Goal: Find contact information: Find contact information

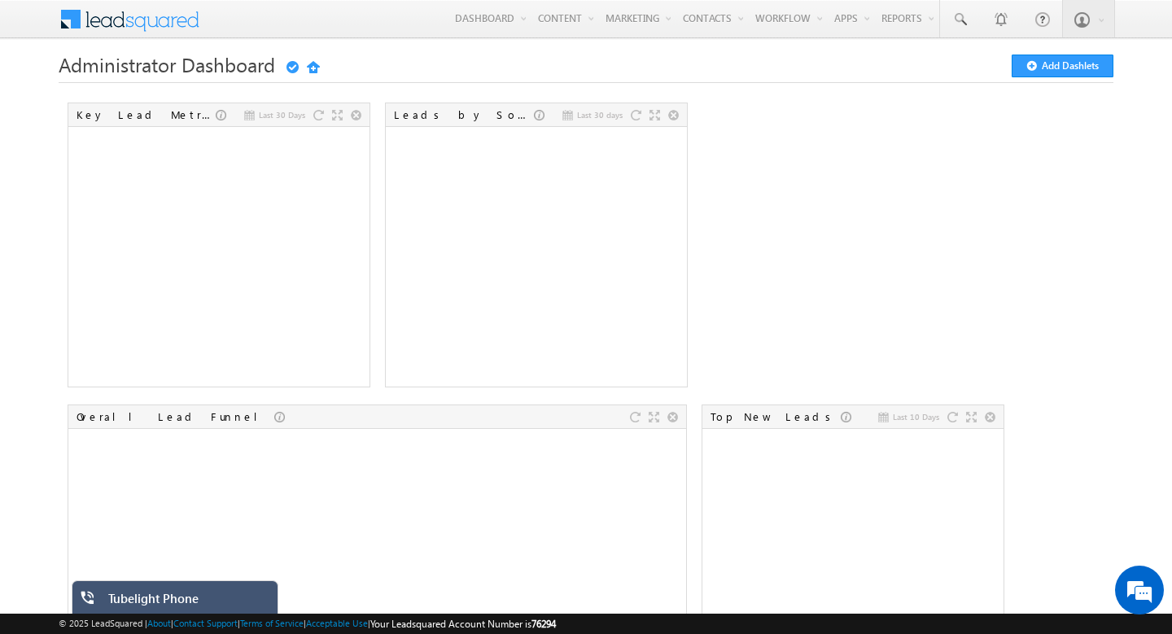
click at [144, 601] on div "Tubelight Phone" at bounding box center [187, 602] width 158 height 23
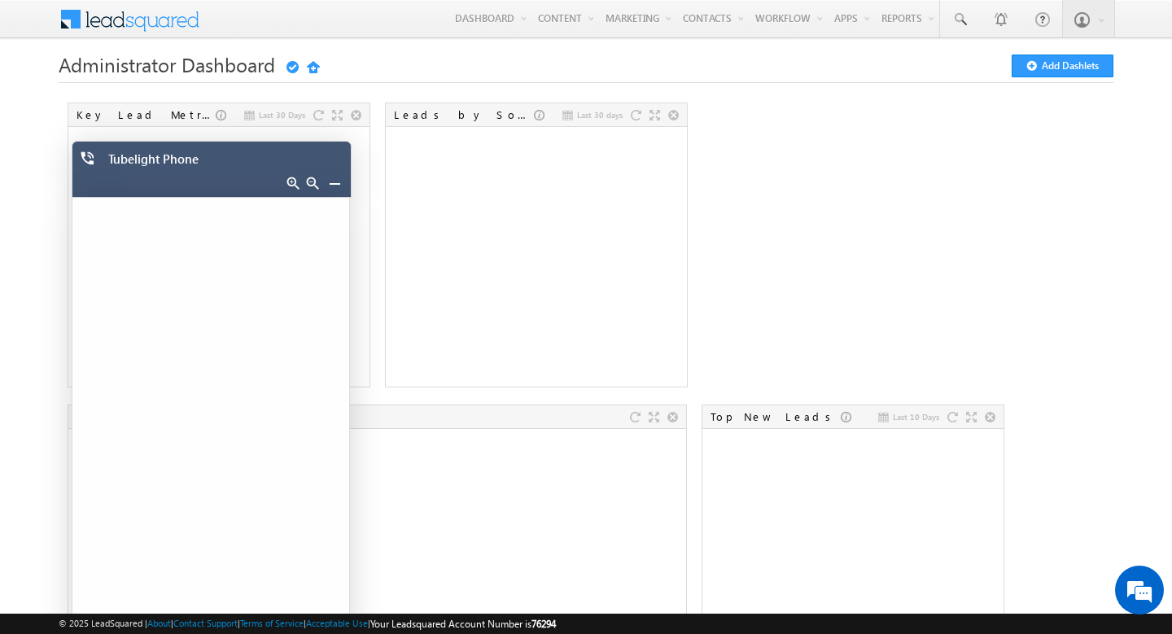
click at [326, 182] on div at bounding box center [328, 185] width 40 height 23
click at [332, 181] on link at bounding box center [334, 183] width 13 height 13
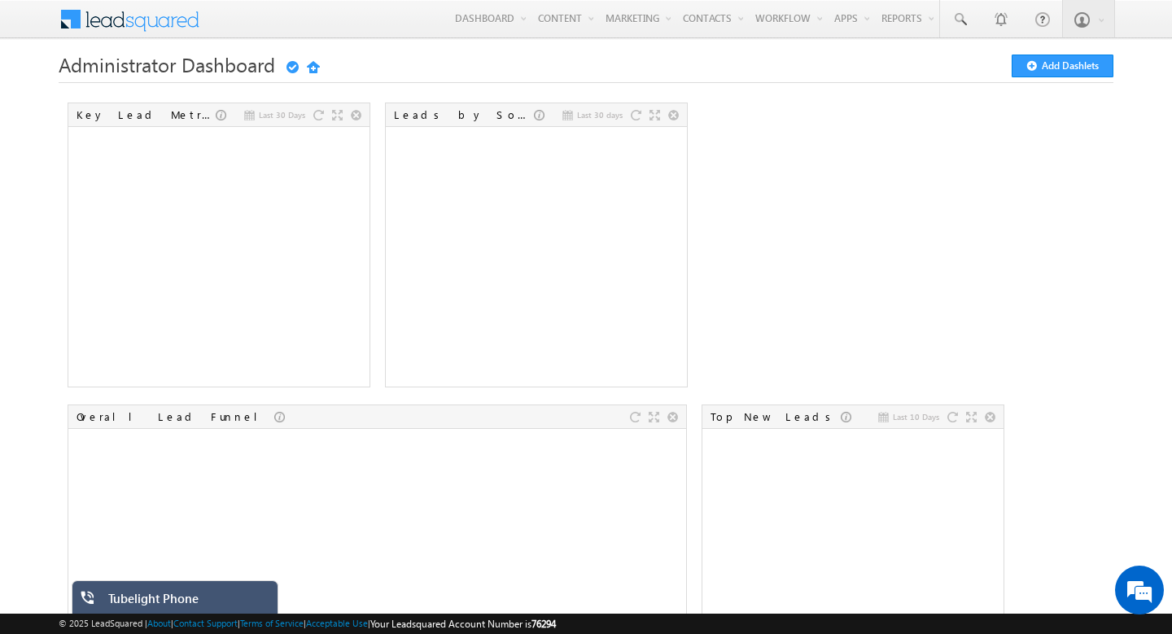
click at [146, 597] on div "Tubelight Phone" at bounding box center [187, 602] width 158 height 23
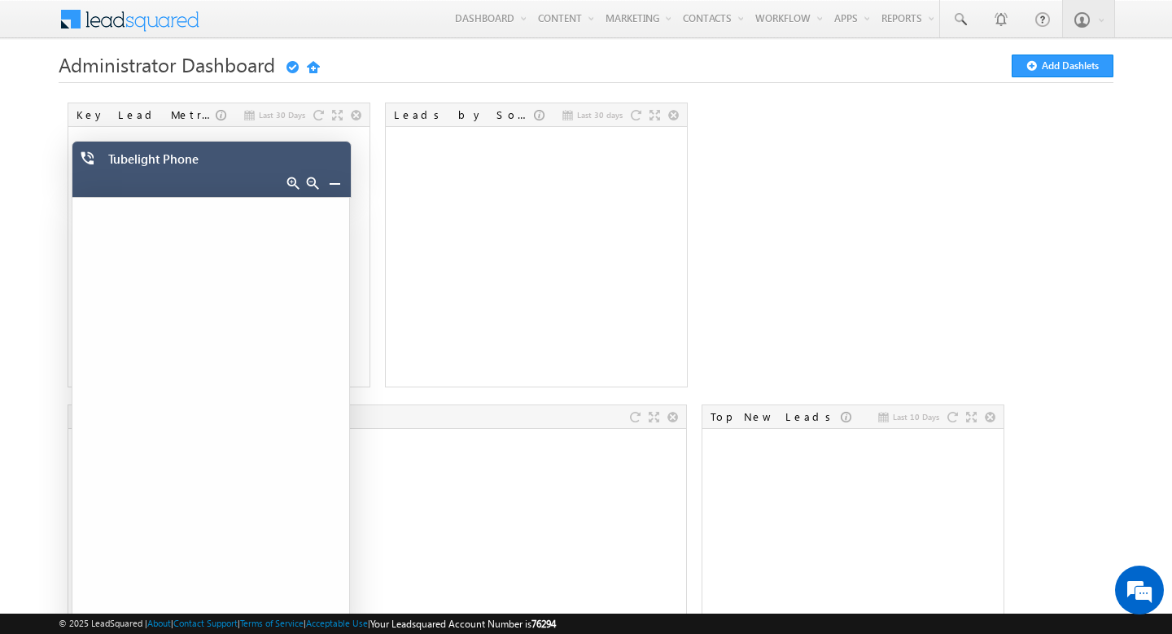
click at [338, 183] on link at bounding box center [334, 183] width 13 height 13
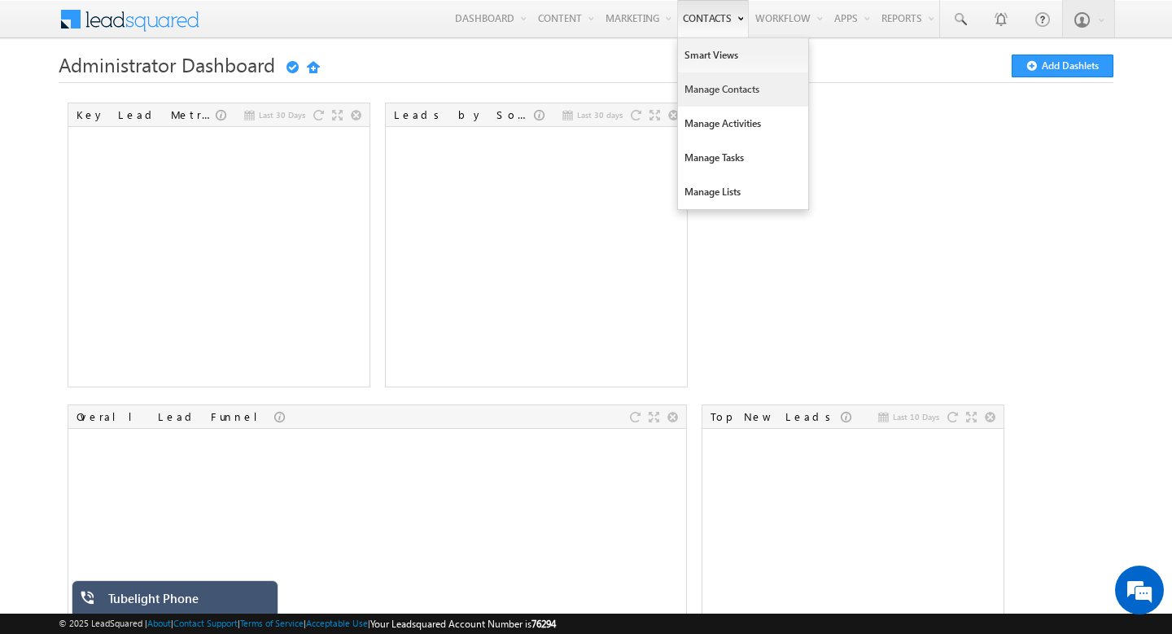
click at [698, 101] on link "Manage Contacts" at bounding box center [743, 89] width 130 height 34
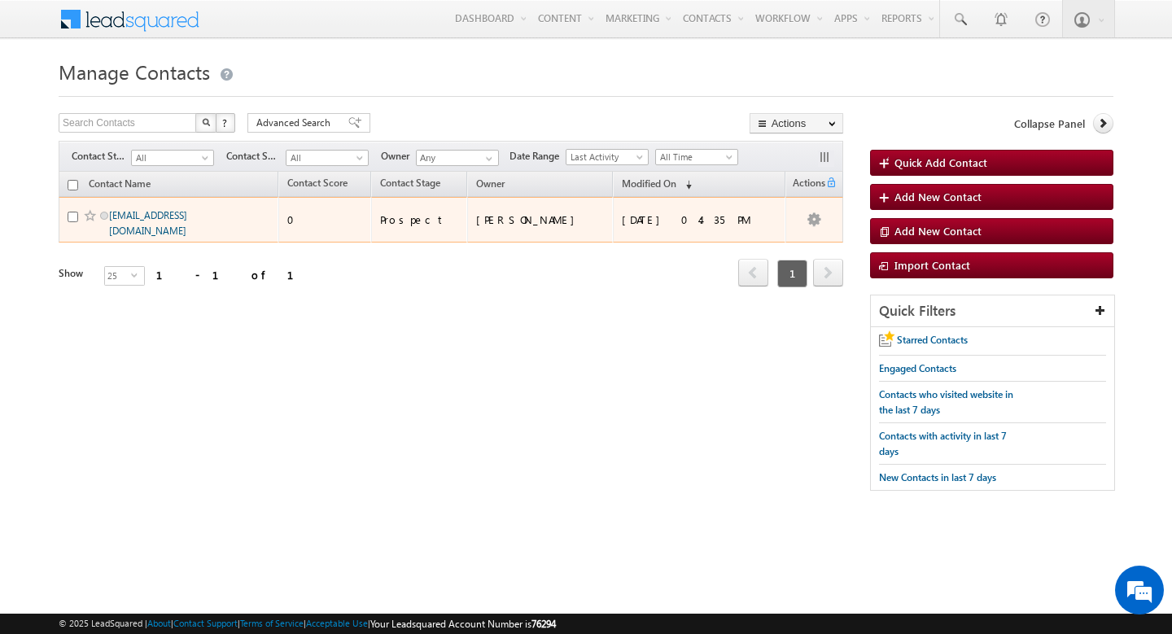
click at [158, 216] on link "noumya@gmail.com" at bounding box center [148, 223] width 78 height 28
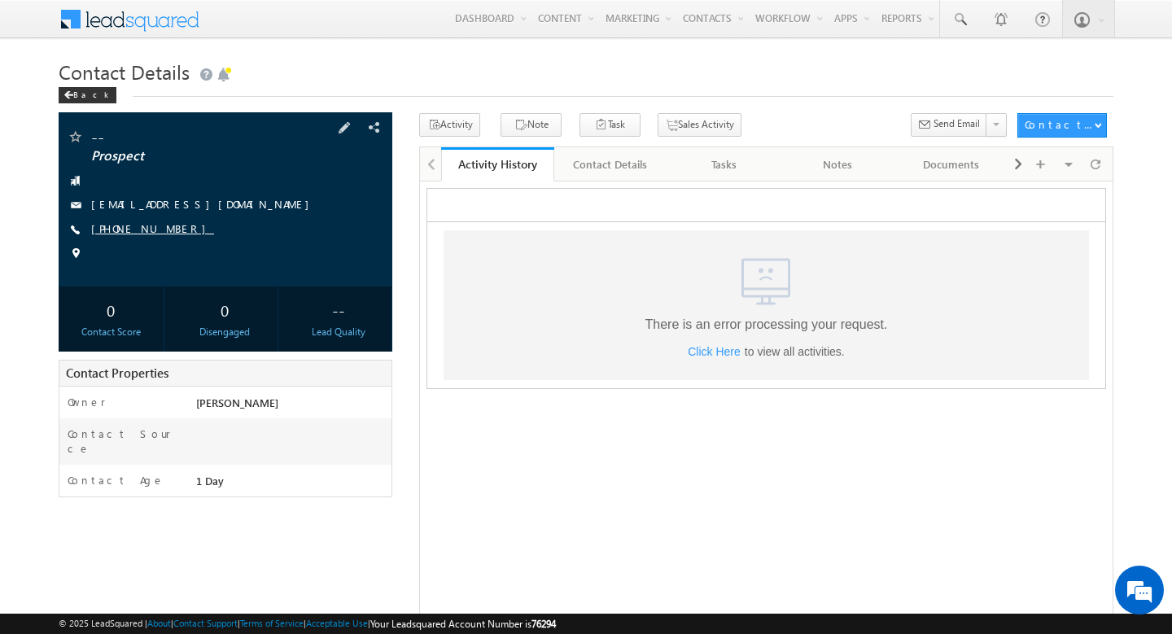
click at [144, 232] on link "[PHONE_NUMBER]" at bounding box center [152, 228] width 123 height 14
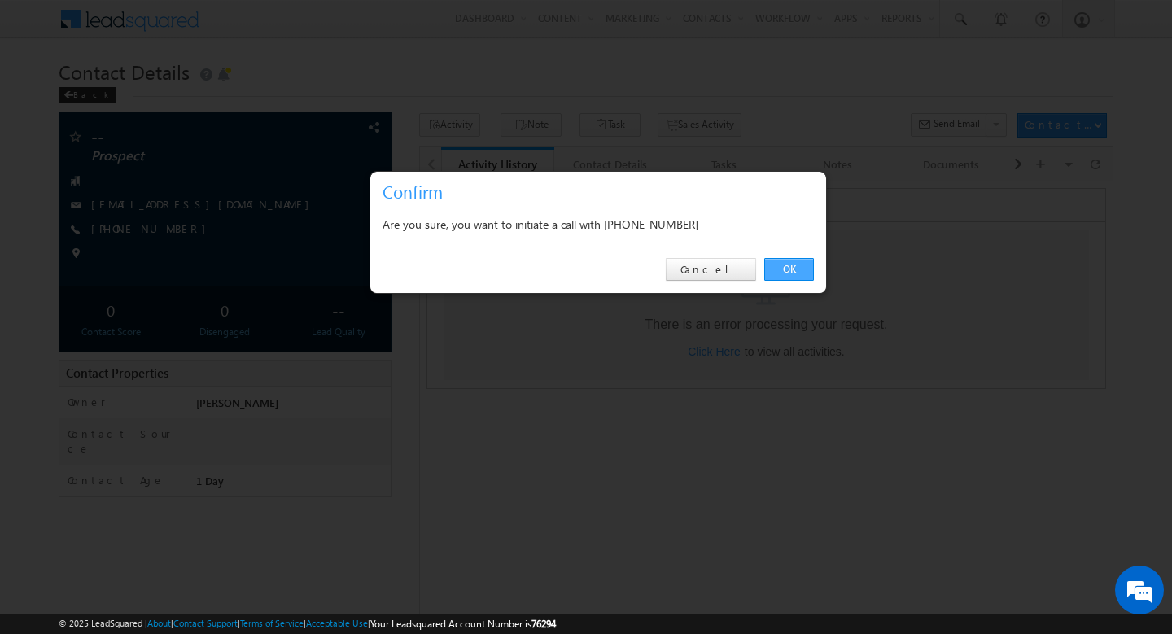
click at [796, 272] on link "OK" at bounding box center [789, 269] width 50 height 23
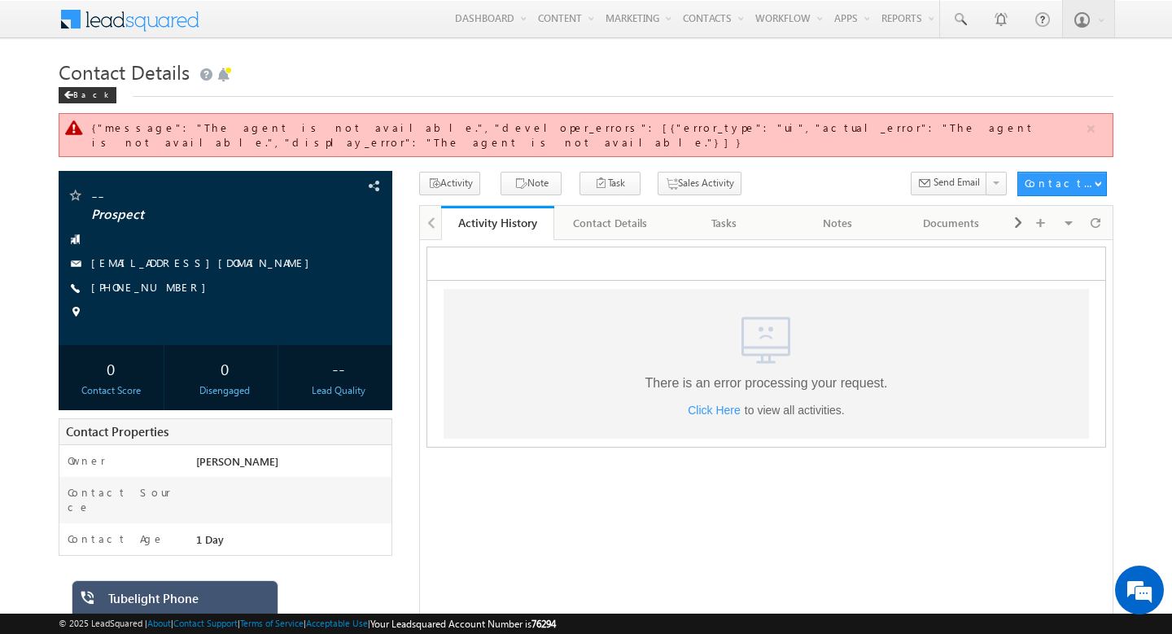
click at [208, 599] on div "Tubelight Phone" at bounding box center [187, 602] width 158 height 23
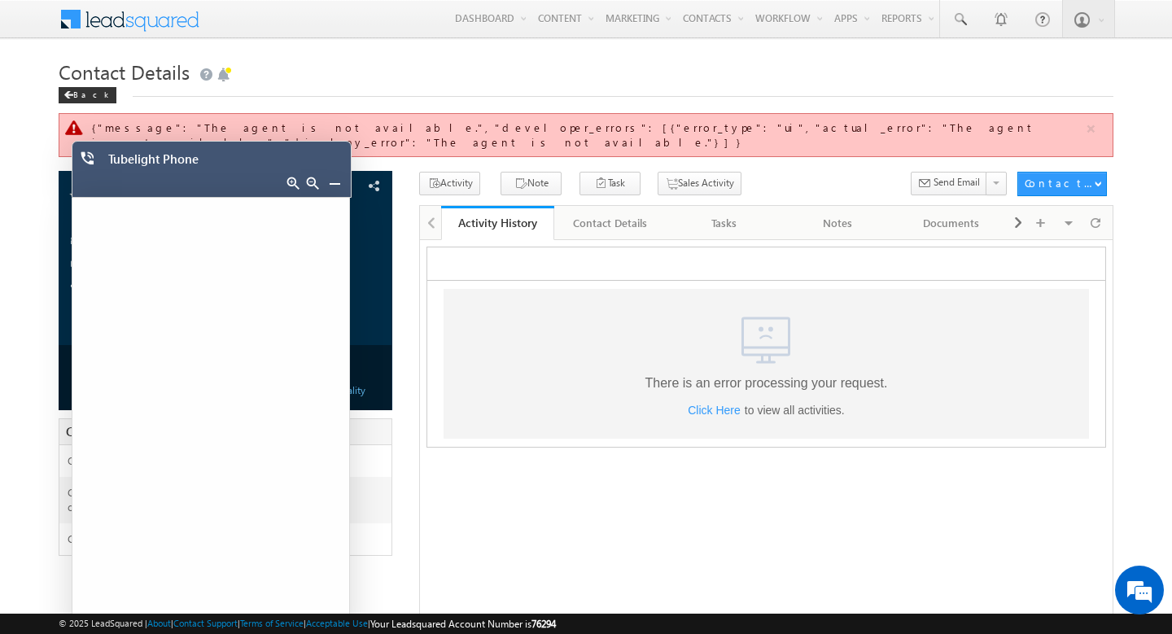
click at [334, 183] on link at bounding box center [334, 183] width 13 height 13
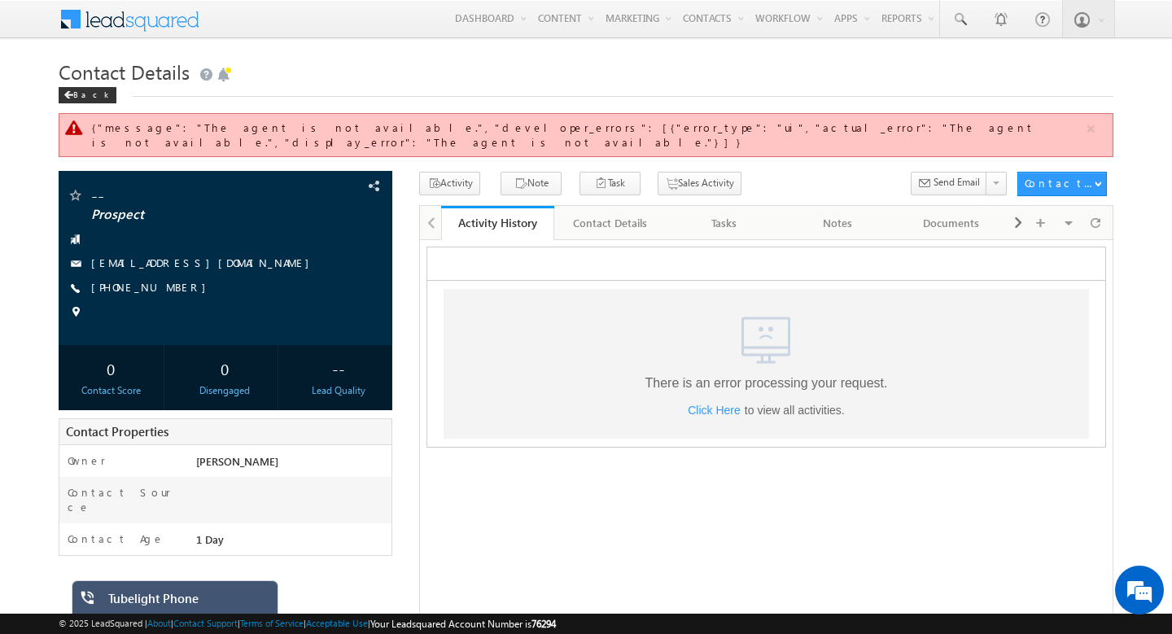
click at [188, 597] on div "Tubelight Phone" at bounding box center [187, 602] width 158 height 23
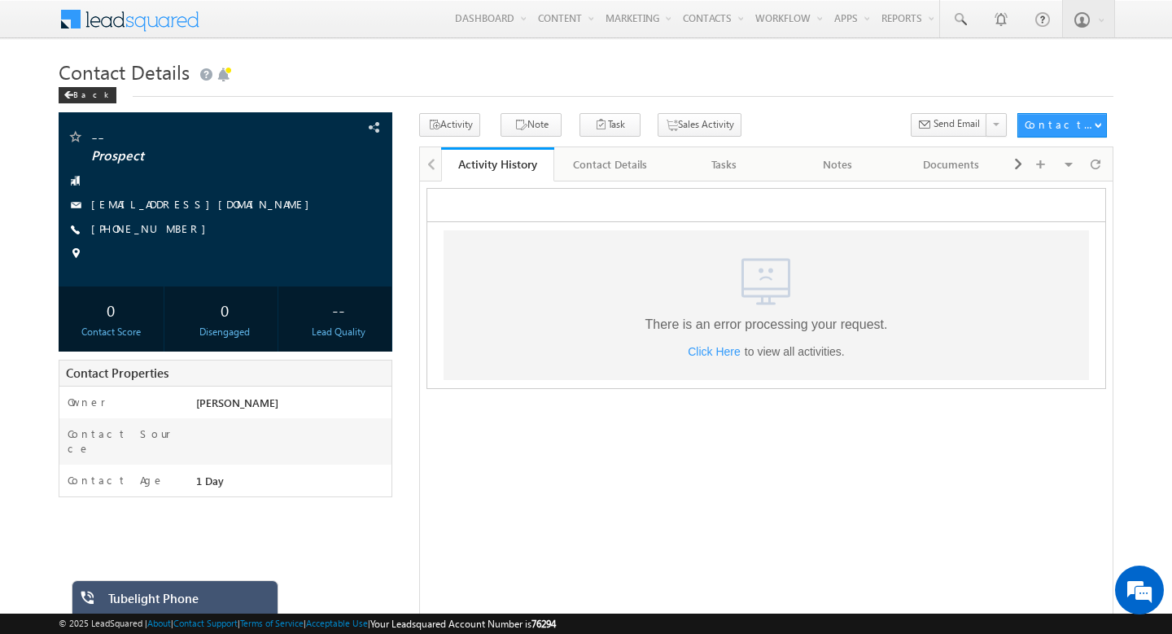
click at [195, 598] on div "Tubelight Phone" at bounding box center [187, 602] width 158 height 23
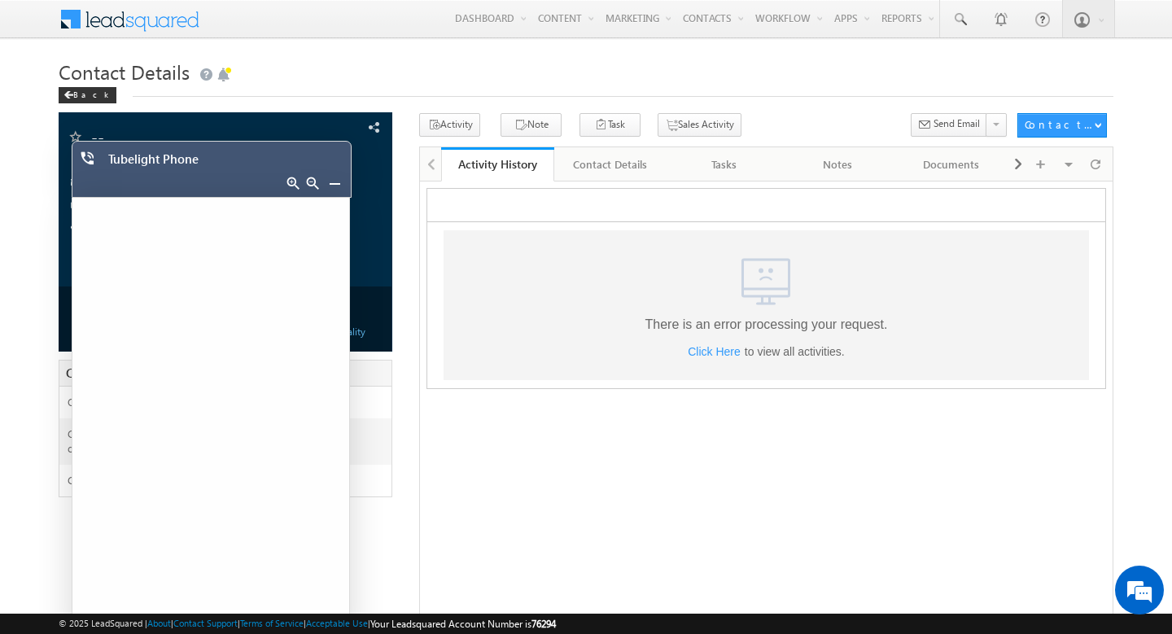
click at [333, 185] on link at bounding box center [334, 183] width 13 height 13
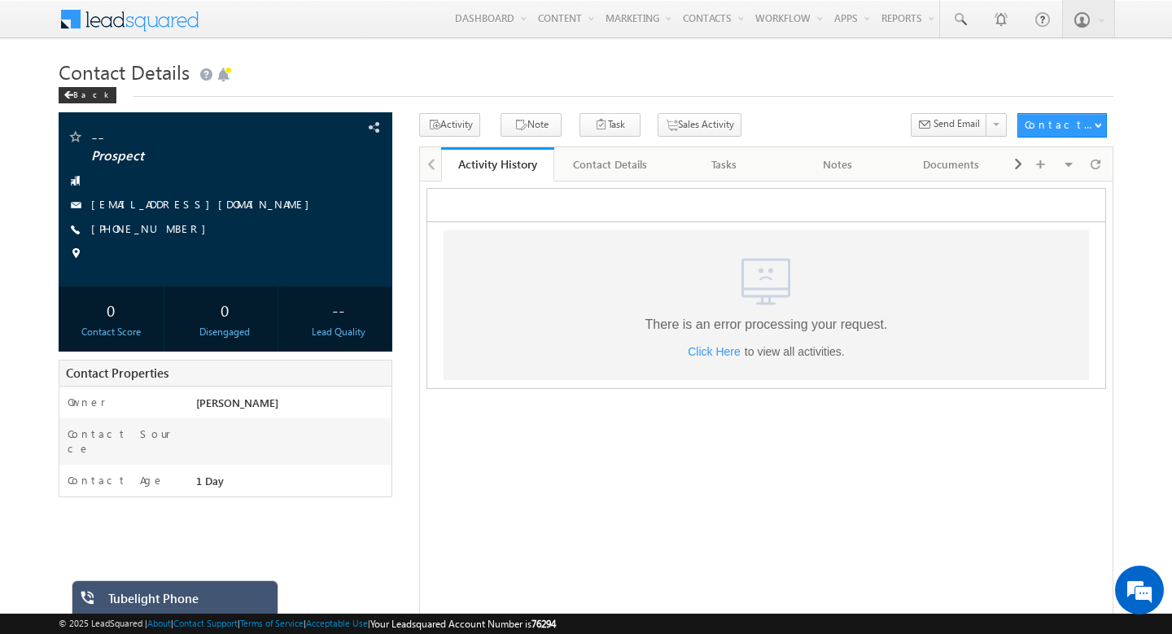
click at [216, 594] on div "Tubelight Phone" at bounding box center [187, 602] width 158 height 23
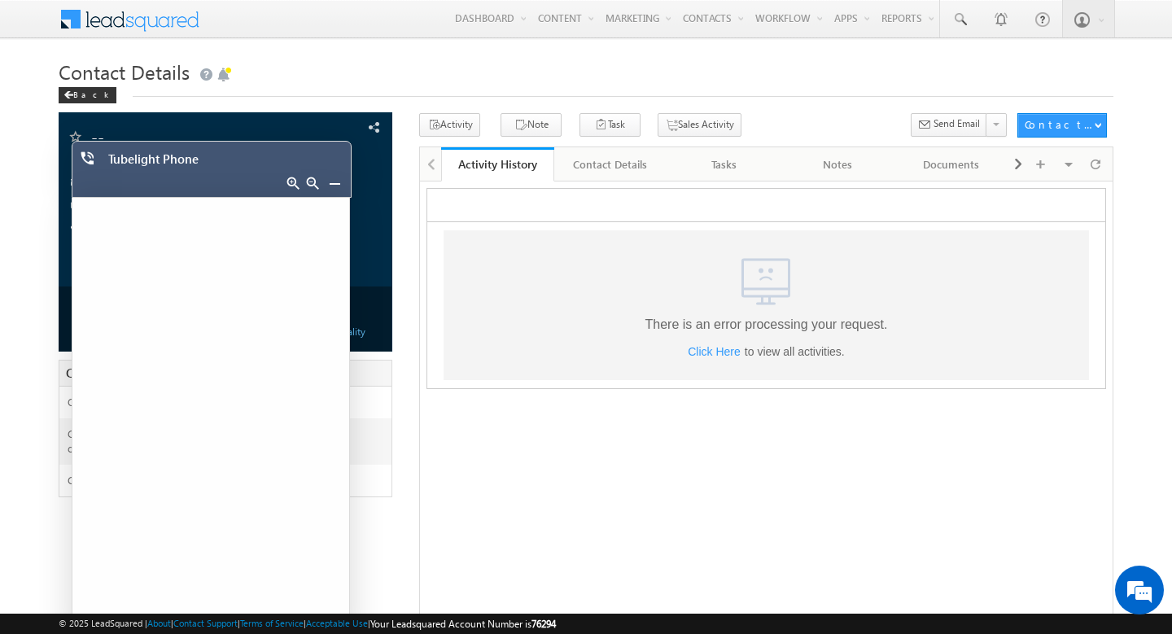
click at [336, 181] on link at bounding box center [334, 183] width 13 height 13
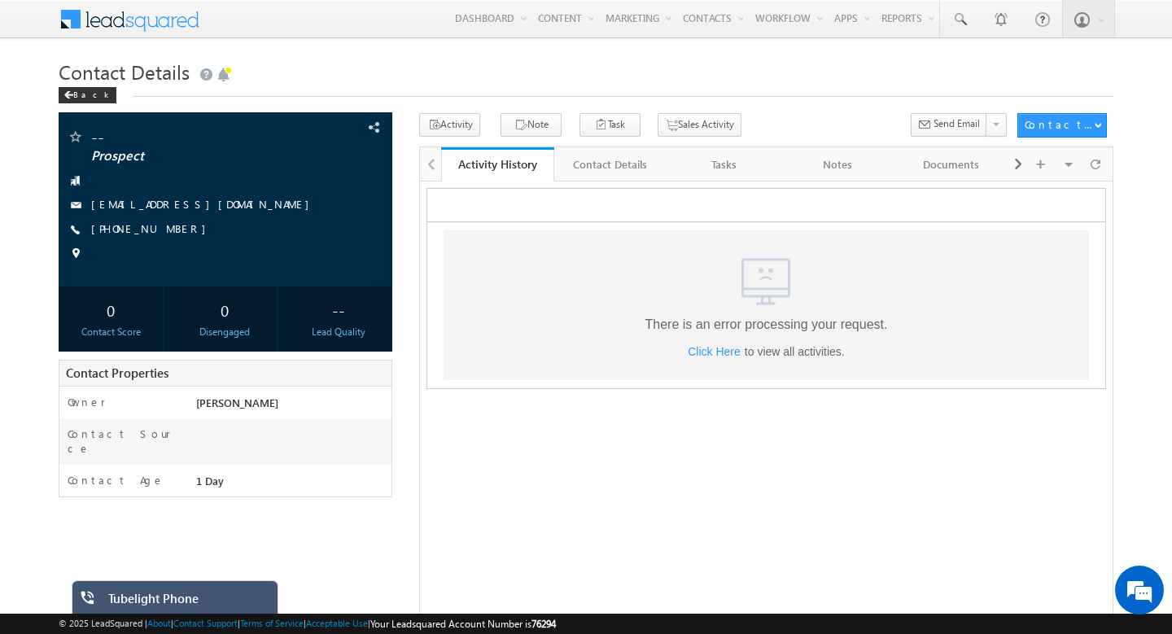
click at [295, 512] on div "-- Prospect" at bounding box center [586, 476] width 1055 height 727
click at [206, 595] on div "Tubelight Phone" at bounding box center [187, 602] width 158 height 23
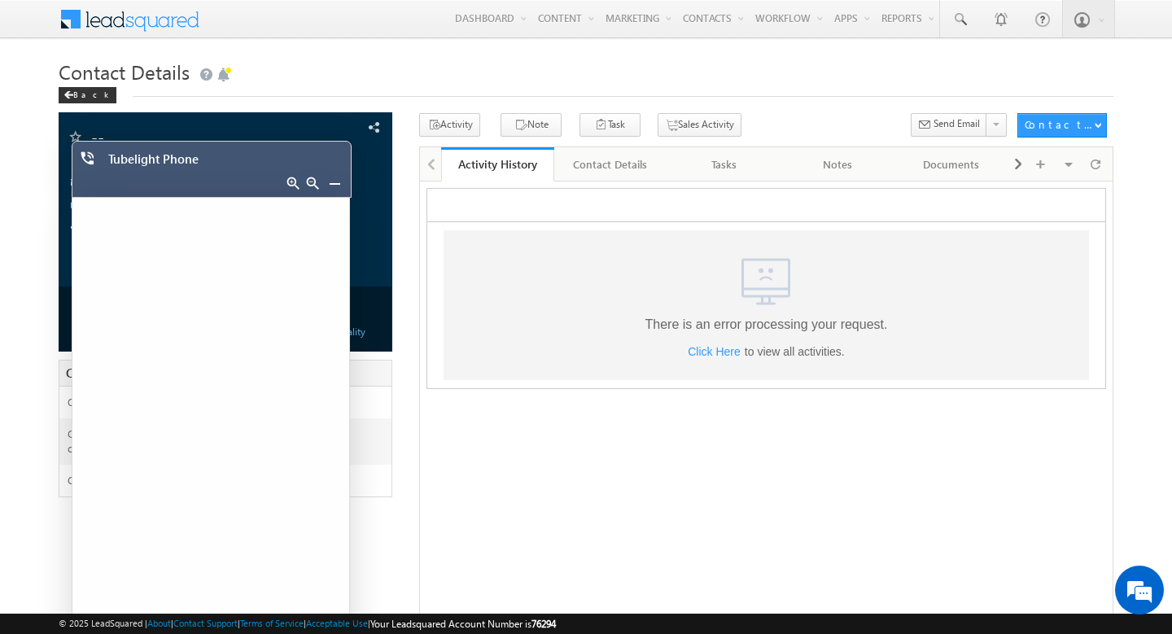
click at [330, 179] on link at bounding box center [334, 183] width 13 height 13
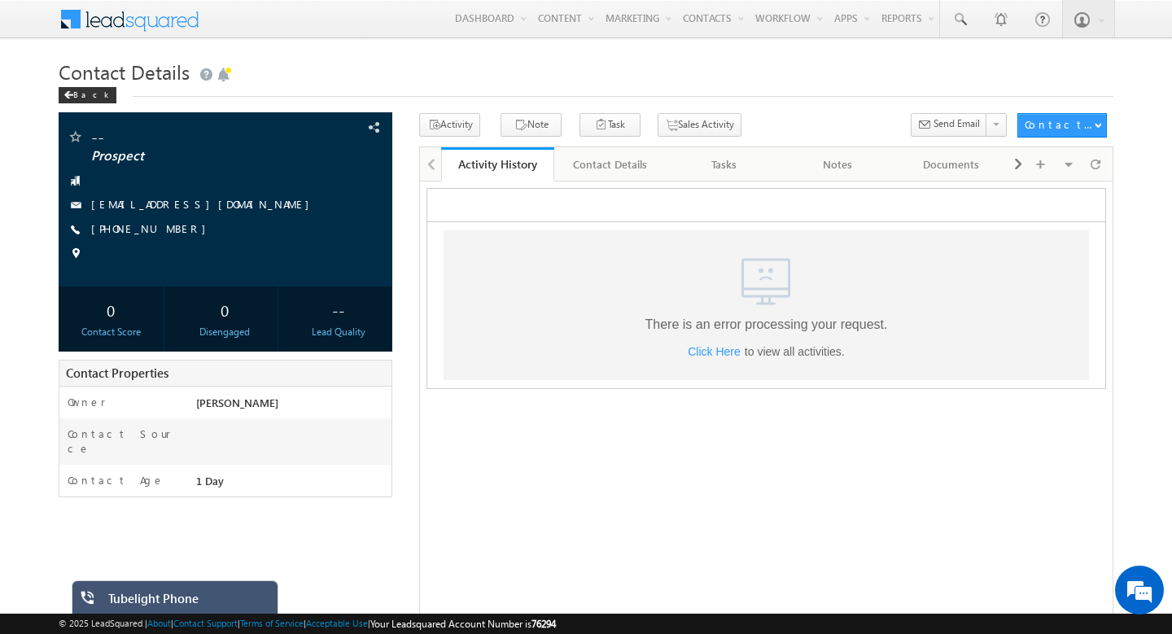
click at [225, 600] on div "Tubelight Phone" at bounding box center [187, 602] width 158 height 23
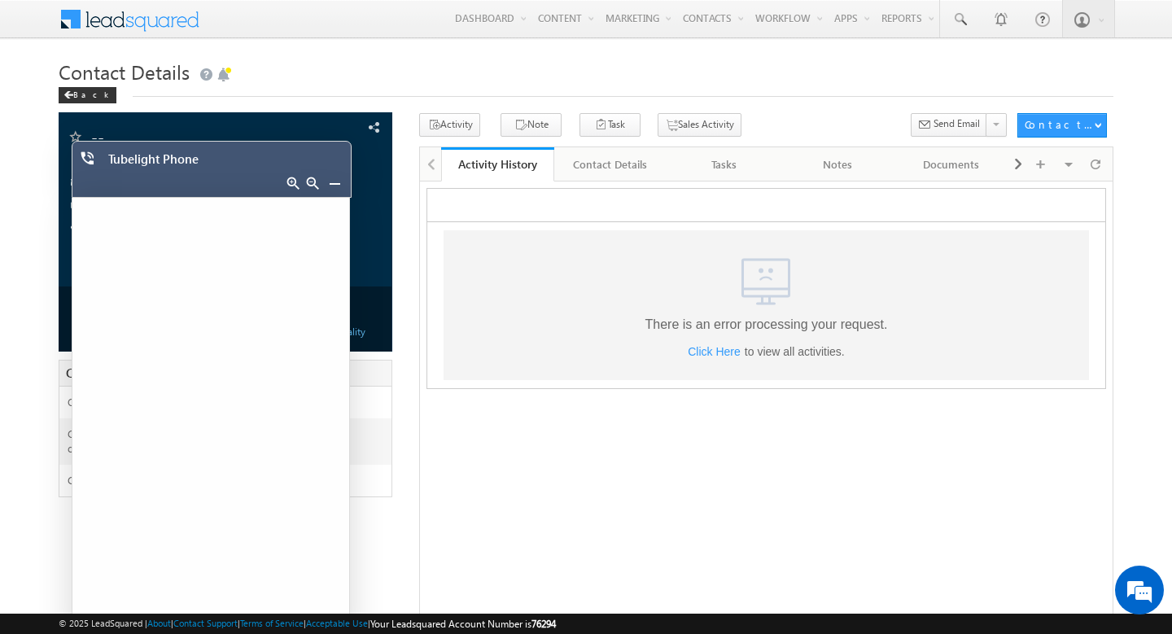
click at [334, 180] on link at bounding box center [334, 183] width 13 height 13
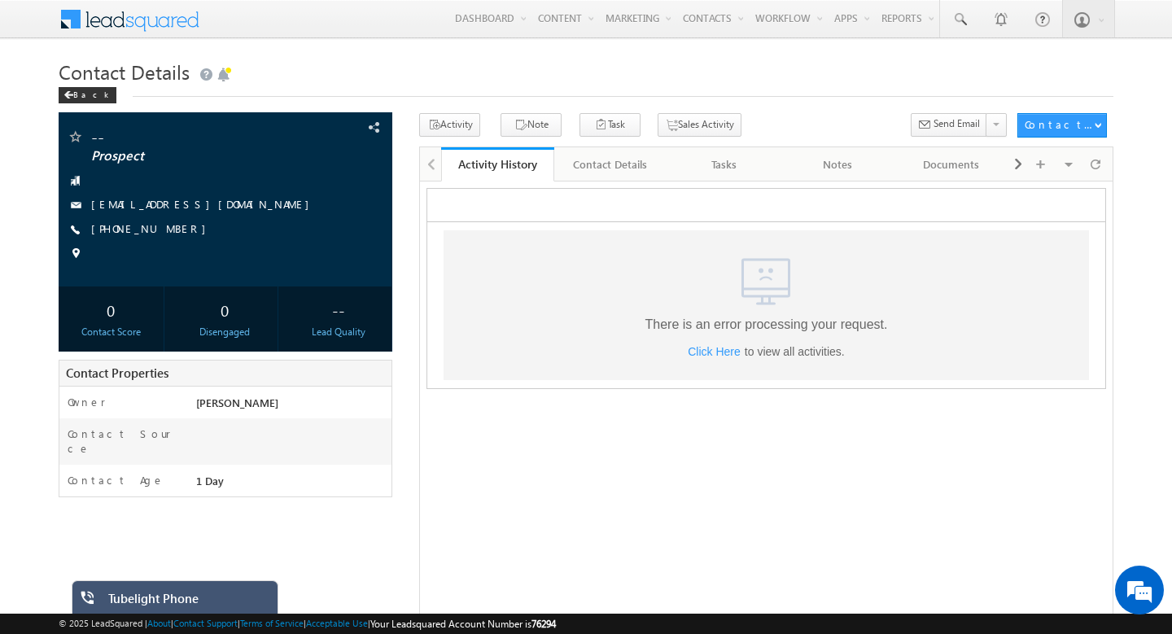
click at [194, 591] on div "Tubelight Phone" at bounding box center [187, 602] width 158 height 23
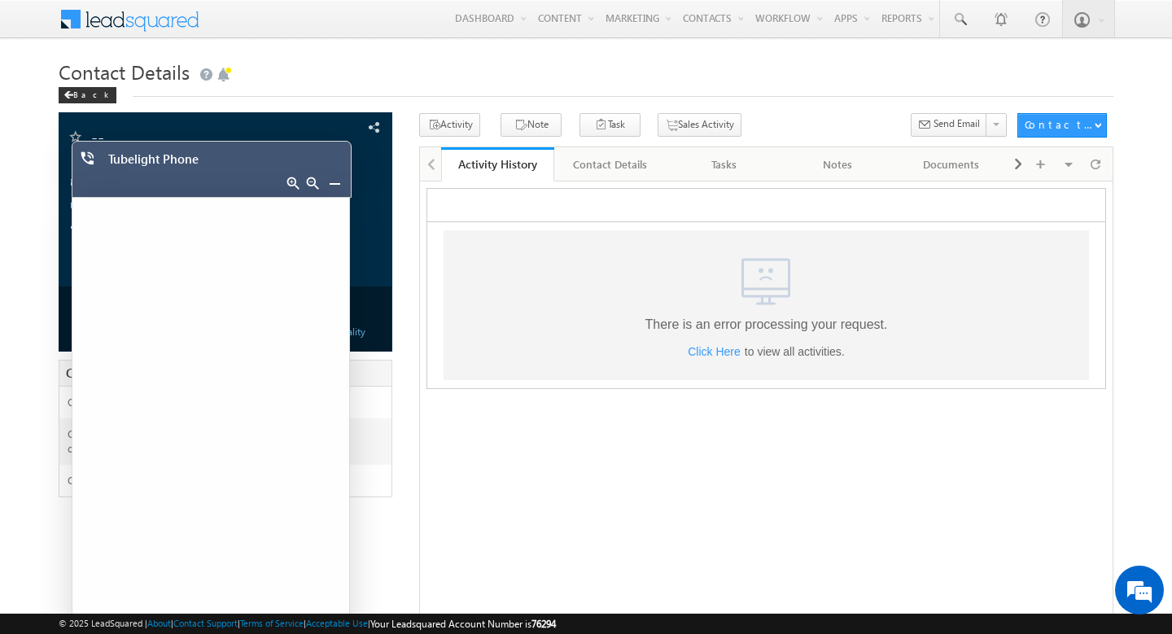
click at [330, 186] on link at bounding box center [334, 183] width 13 height 13
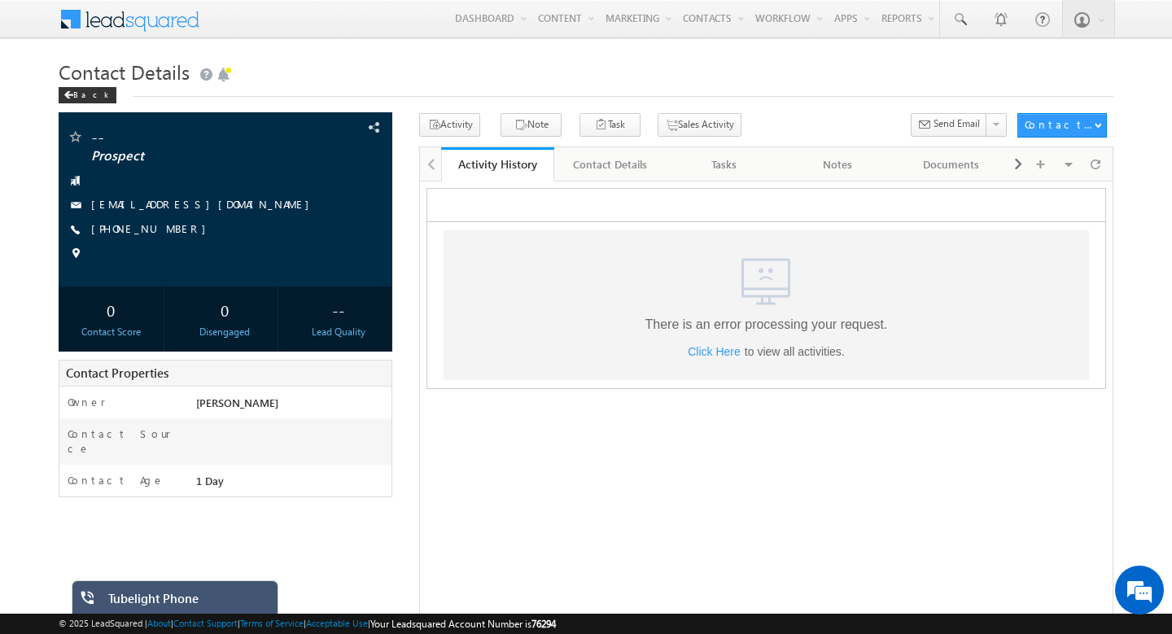
click at [187, 596] on div "Tubelight Phone" at bounding box center [187, 602] width 158 height 23
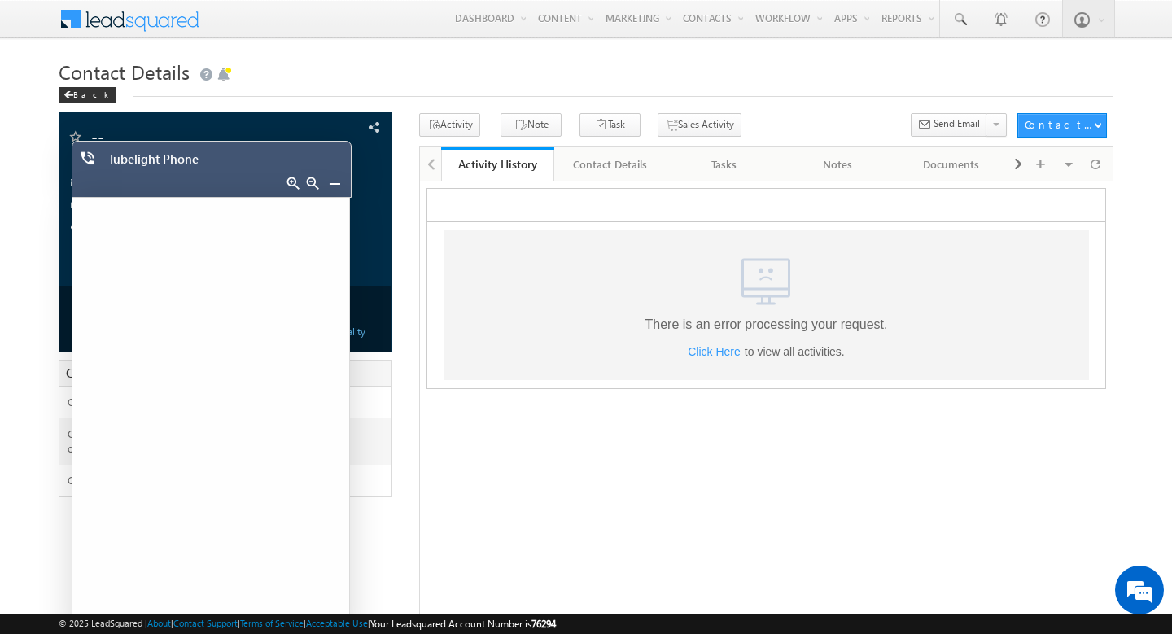
click at [334, 181] on link at bounding box center [334, 183] width 13 height 13
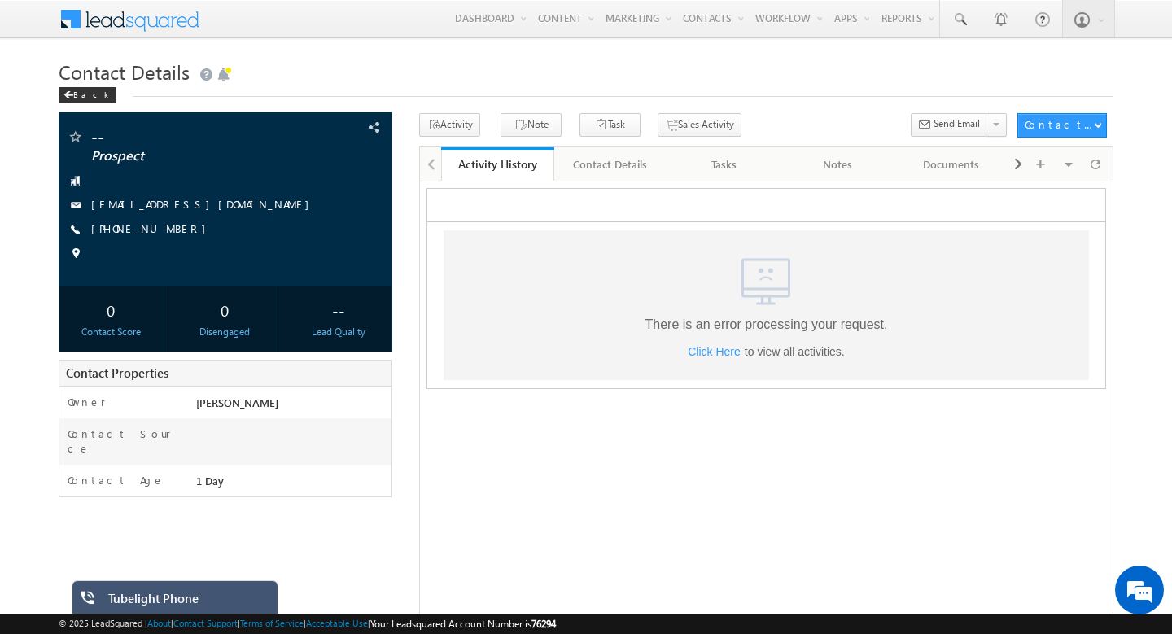
click at [396, 519] on div "-- Prospect" at bounding box center [586, 476] width 1055 height 727
click at [164, 231] on link "[PHONE_NUMBER]" at bounding box center [152, 228] width 123 height 14
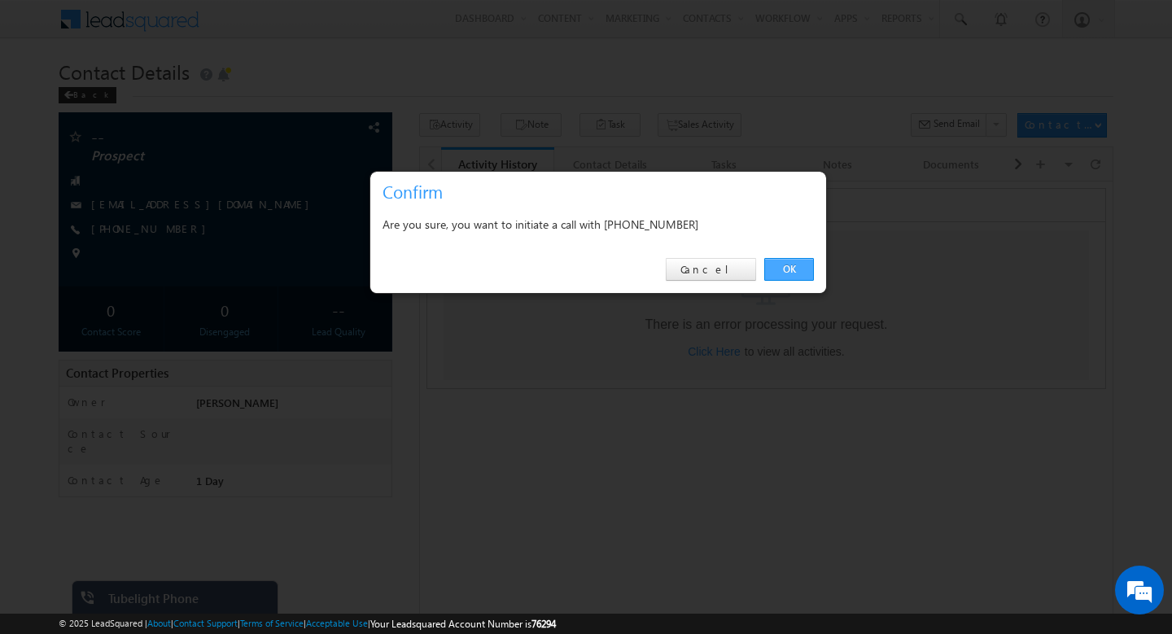
click at [797, 262] on link "OK" at bounding box center [789, 269] width 50 height 23
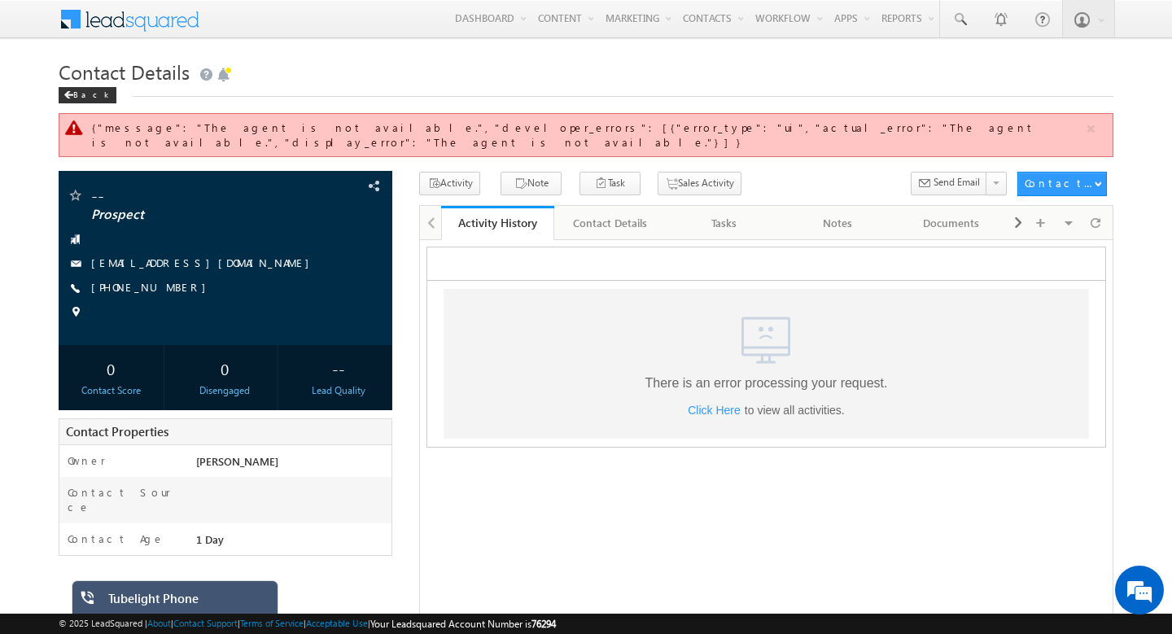
click at [191, 608] on div "Tubelight Phone" at bounding box center [187, 602] width 158 height 23
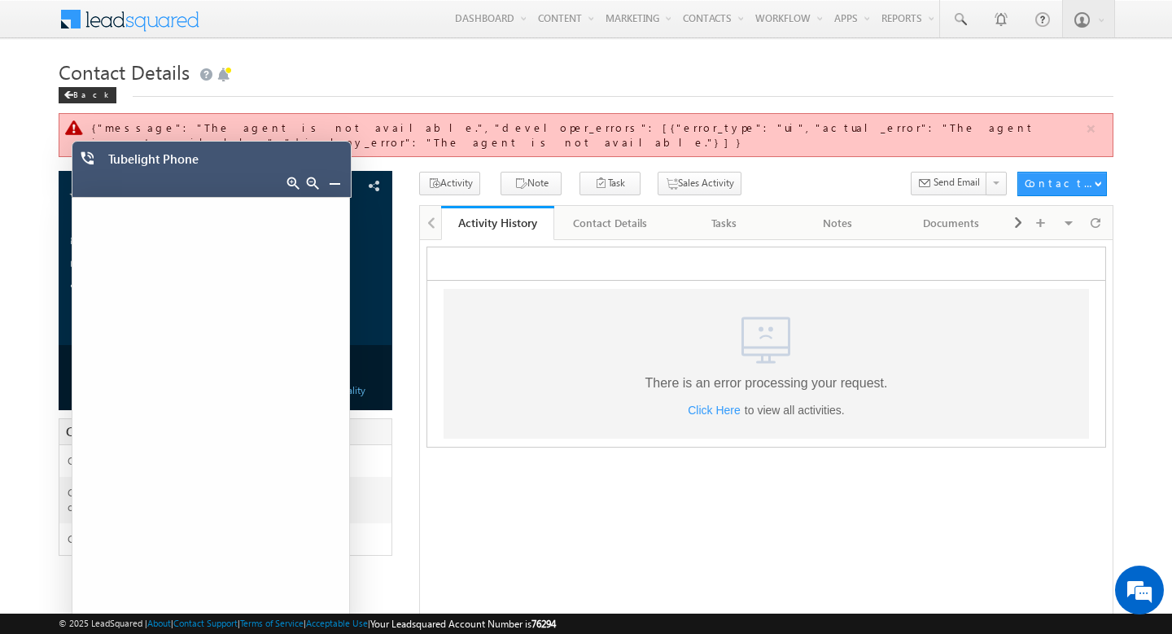
click at [328, 180] on link at bounding box center [334, 183] width 13 height 13
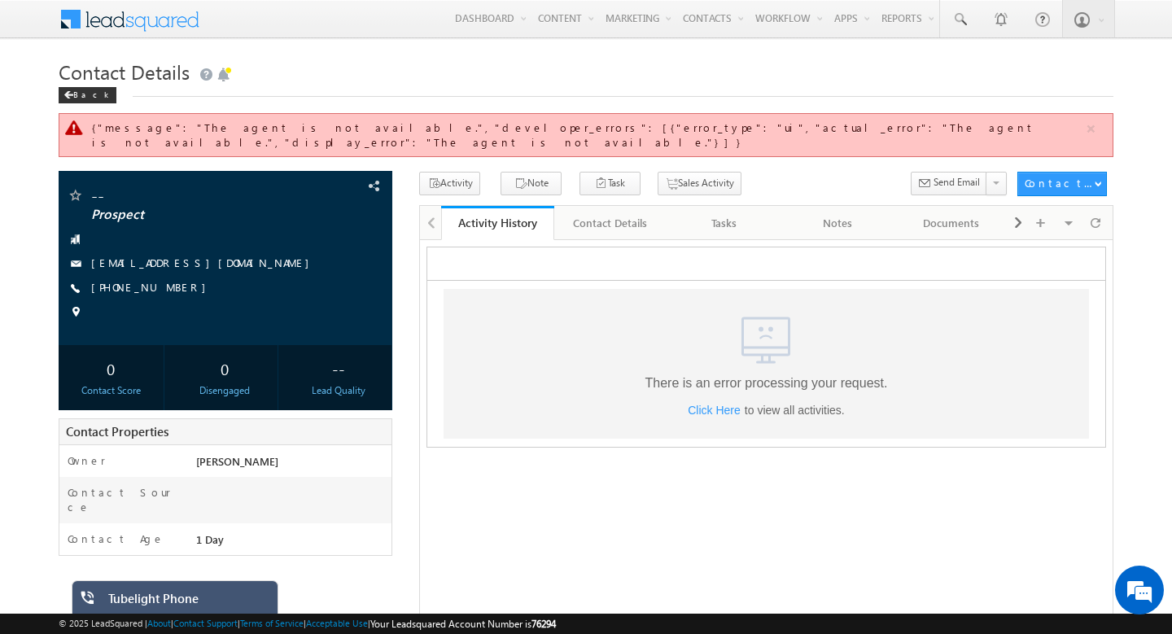
click at [199, 602] on div "Tubelight Phone" at bounding box center [187, 602] width 158 height 23
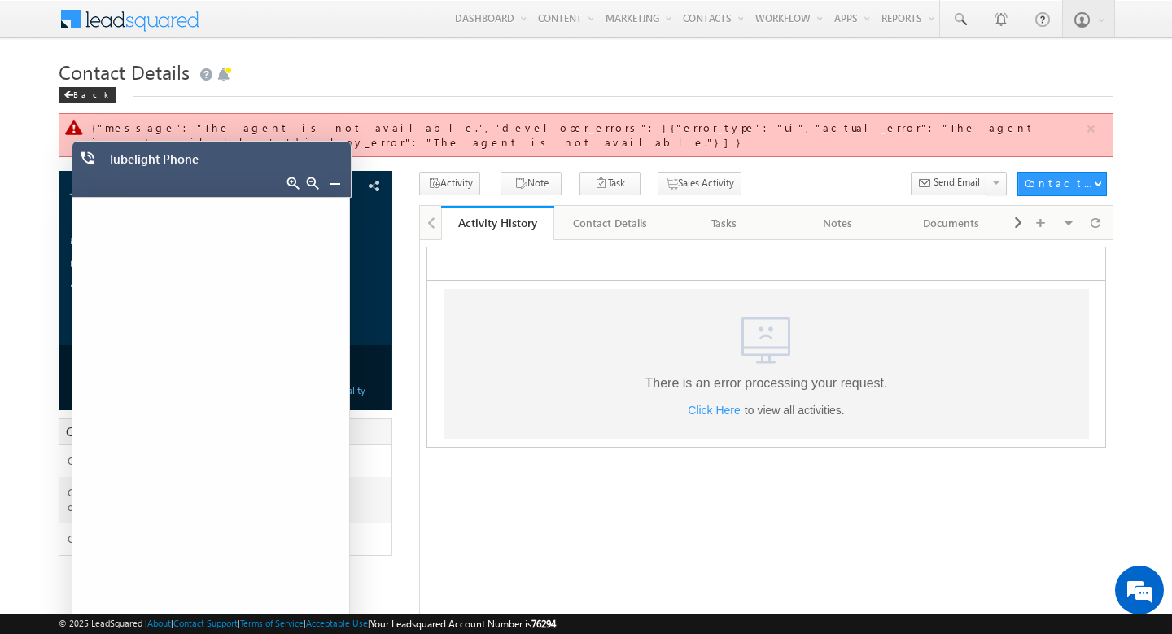
click at [333, 182] on link at bounding box center [334, 183] width 13 height 13
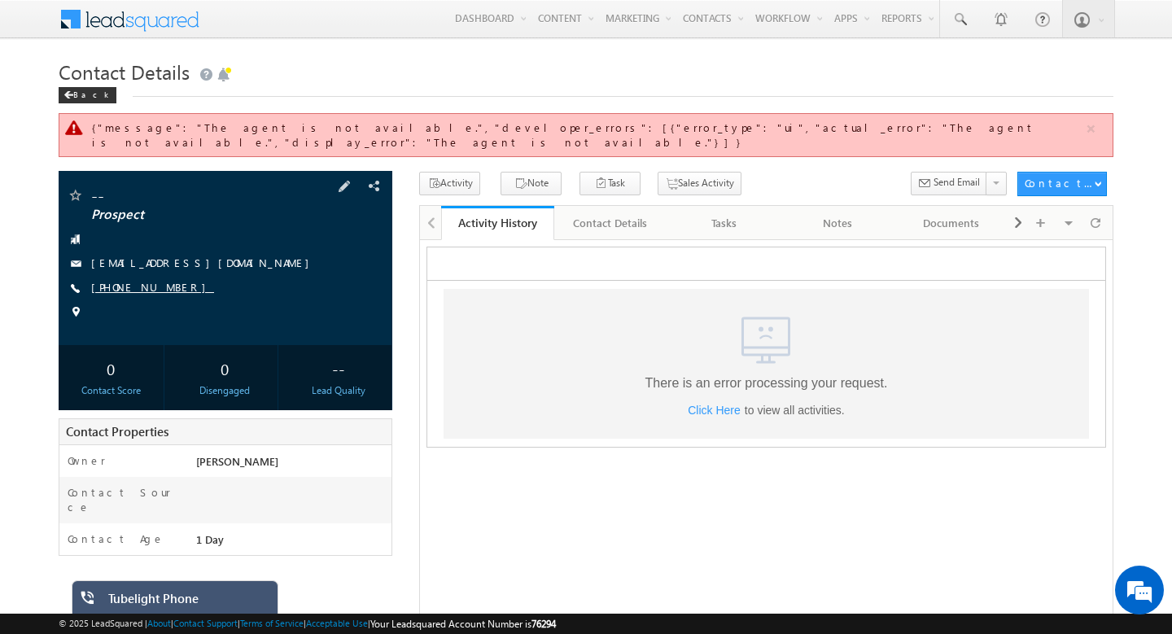
click at [149, 280] on link "[PHONE_NUMBER]" at bounding box center [152, 287] width 123 height 14
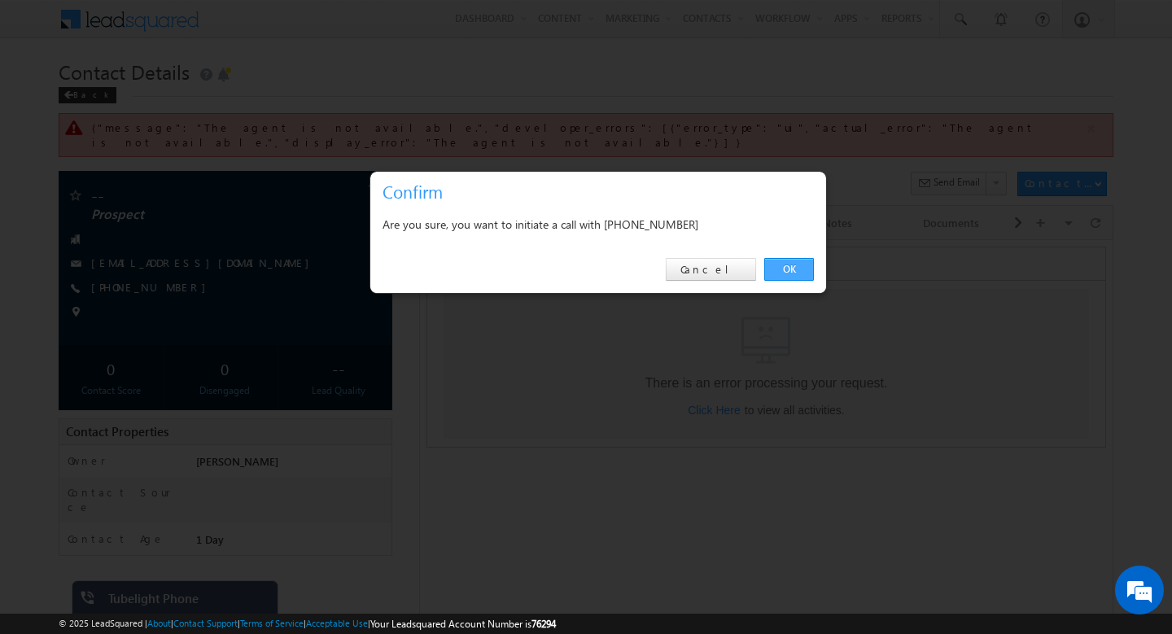
click at [794, 267] on link "OK" at bounding box center [789, 269] width 50 height 23
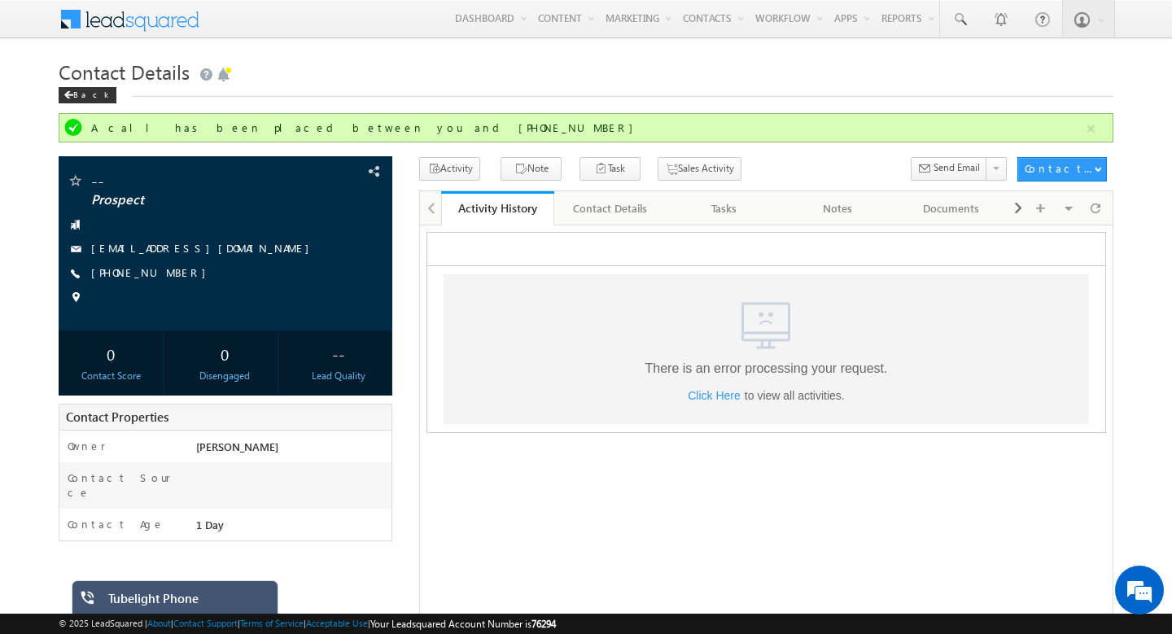
click at [186, 589] on div "Tubelight Phone" at bounding box center [175, 608] width 207 height 56
click at [194, 605] on div "Tubelight Phone" at bounding box center [187, 602] width 158 height 23
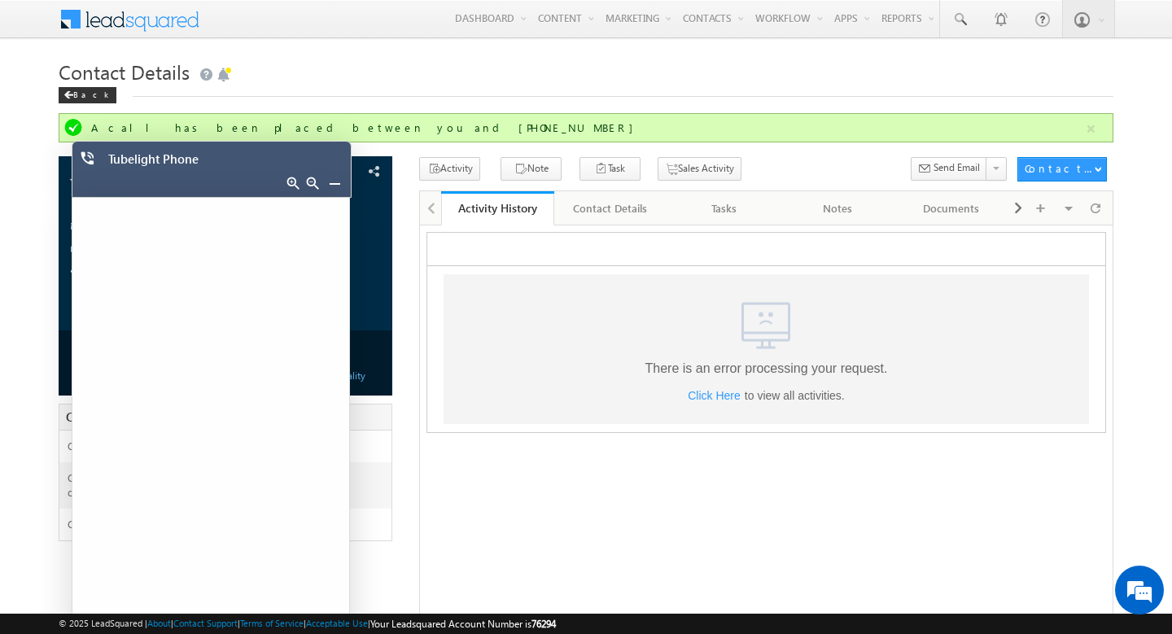
click at [213, 581] on iframe at bounding box center [210, 417] width 277 height 438
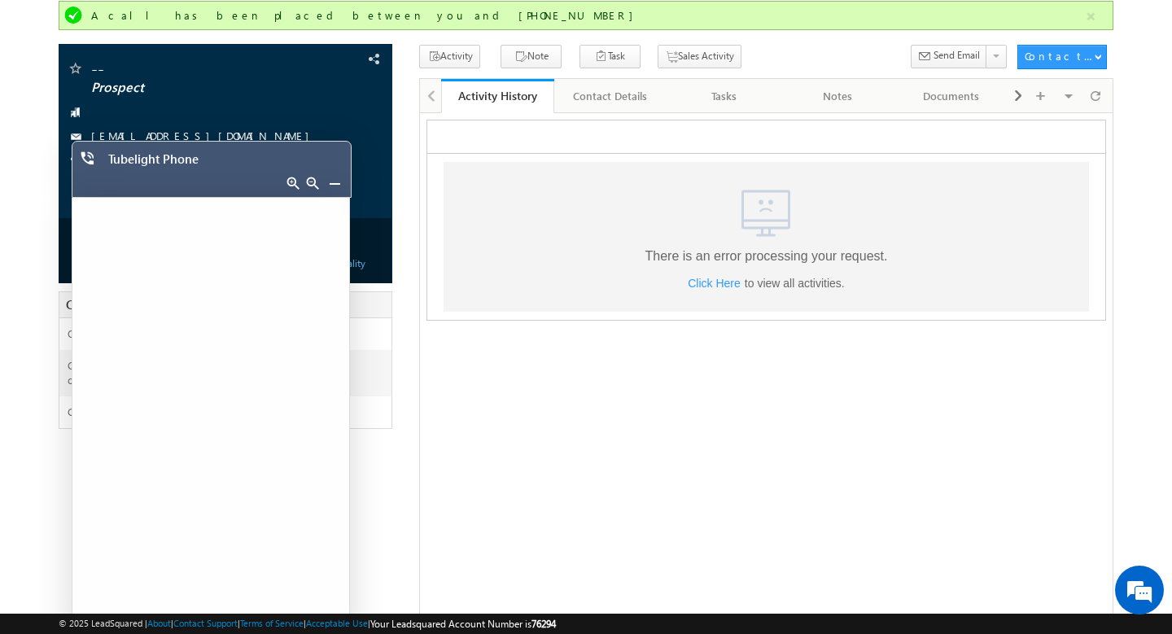
scroll to position [123, 0]
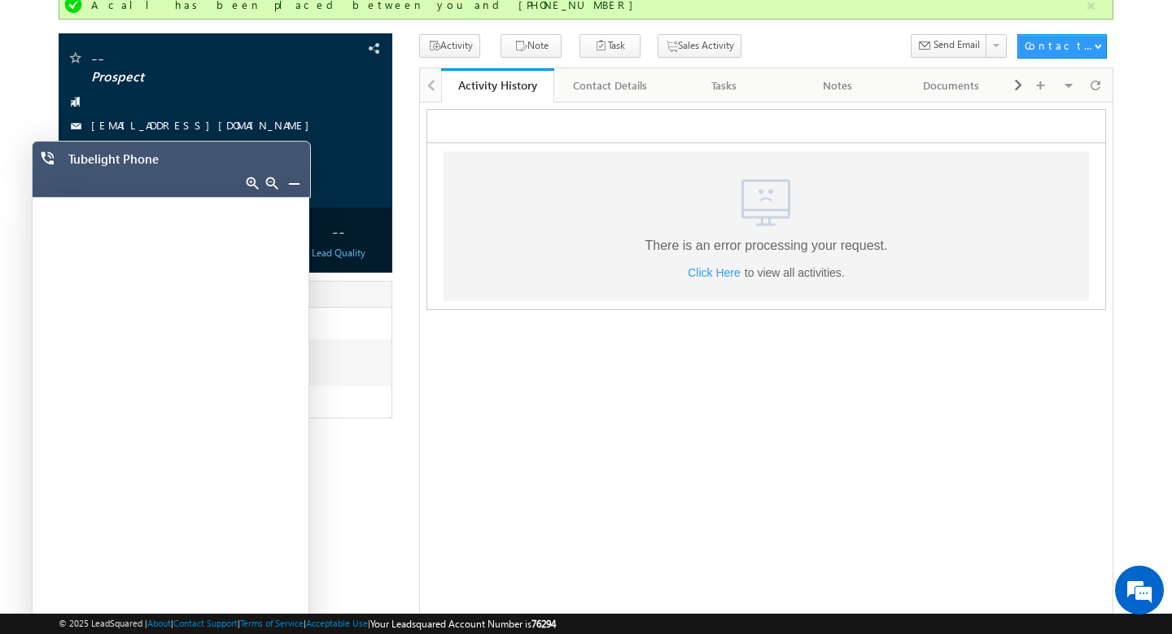
drag, startPoint x: 226, startPoint y: 175, endPoint x: 186, endPoint y: 159, distance: 43.5
click at [186, 159] on div "Tubelight Phone" at bounding box center [172, 169] width 280 height 57
